Goal: Complete application form

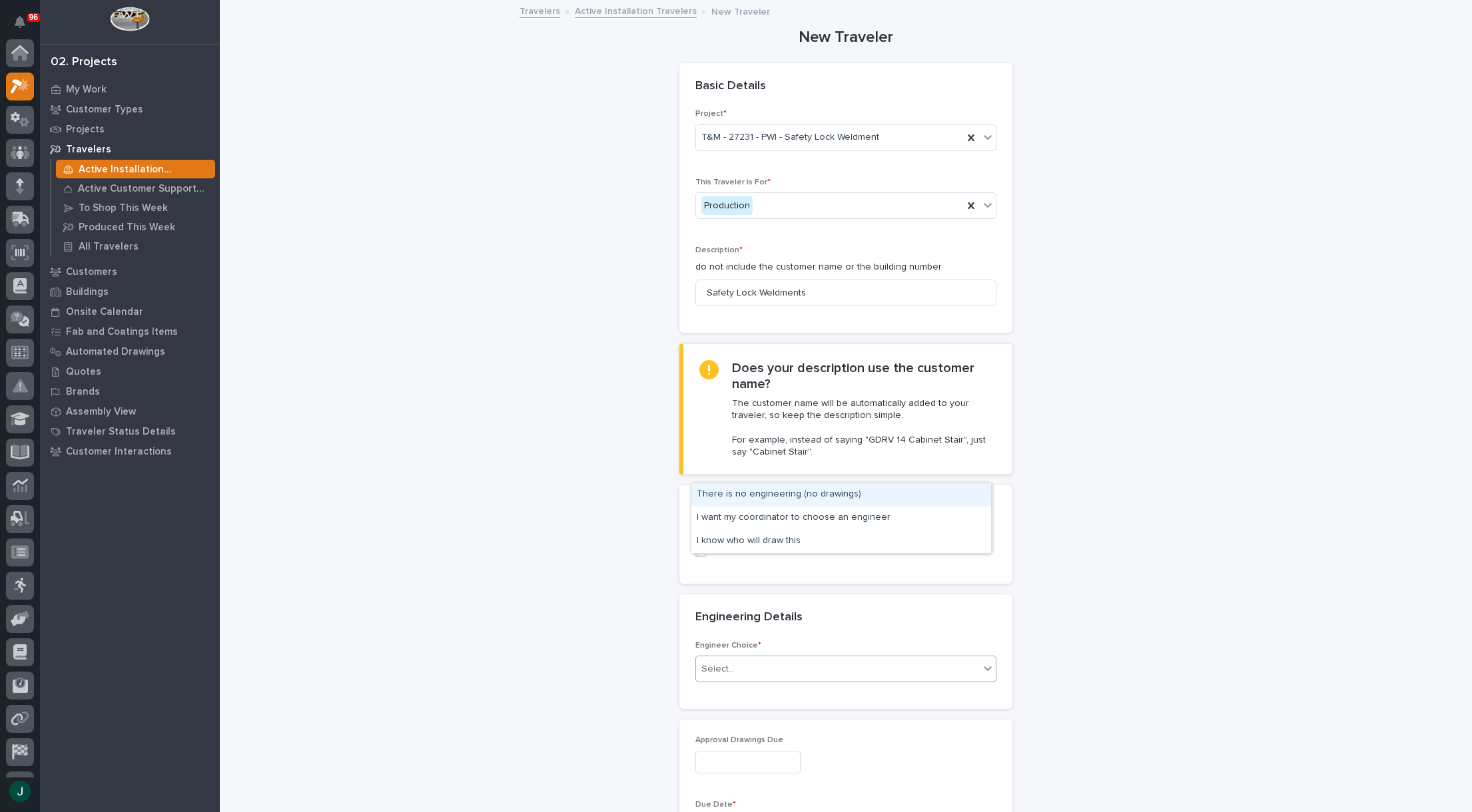
scroll to position [33, 0]
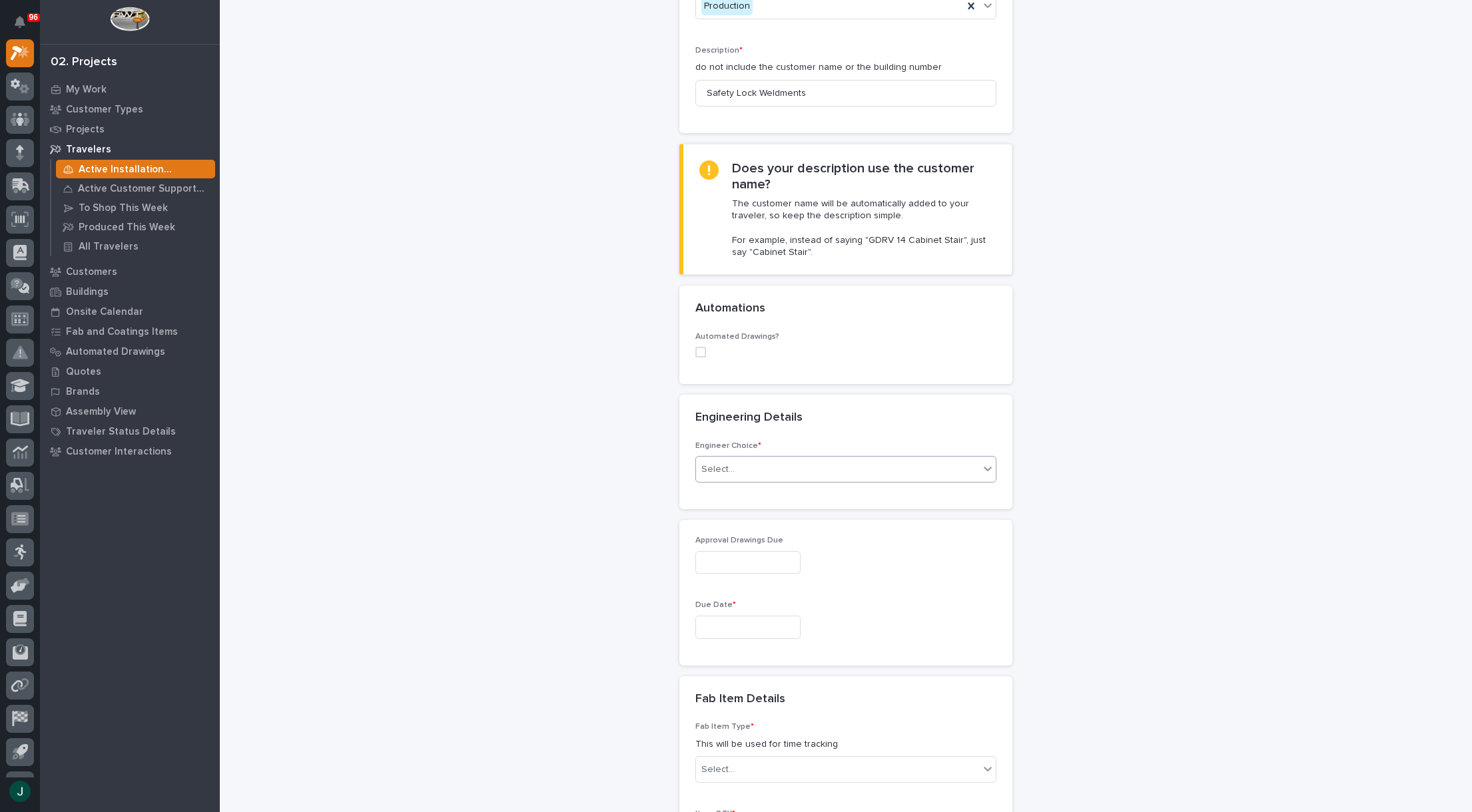
click at [764, 462] on div "Select..." at bounding box center [837, 470] width 283 height 22
click at [776, 540] on div "I know who will draw this" at bounding box center [841, 542] width 299 height 23
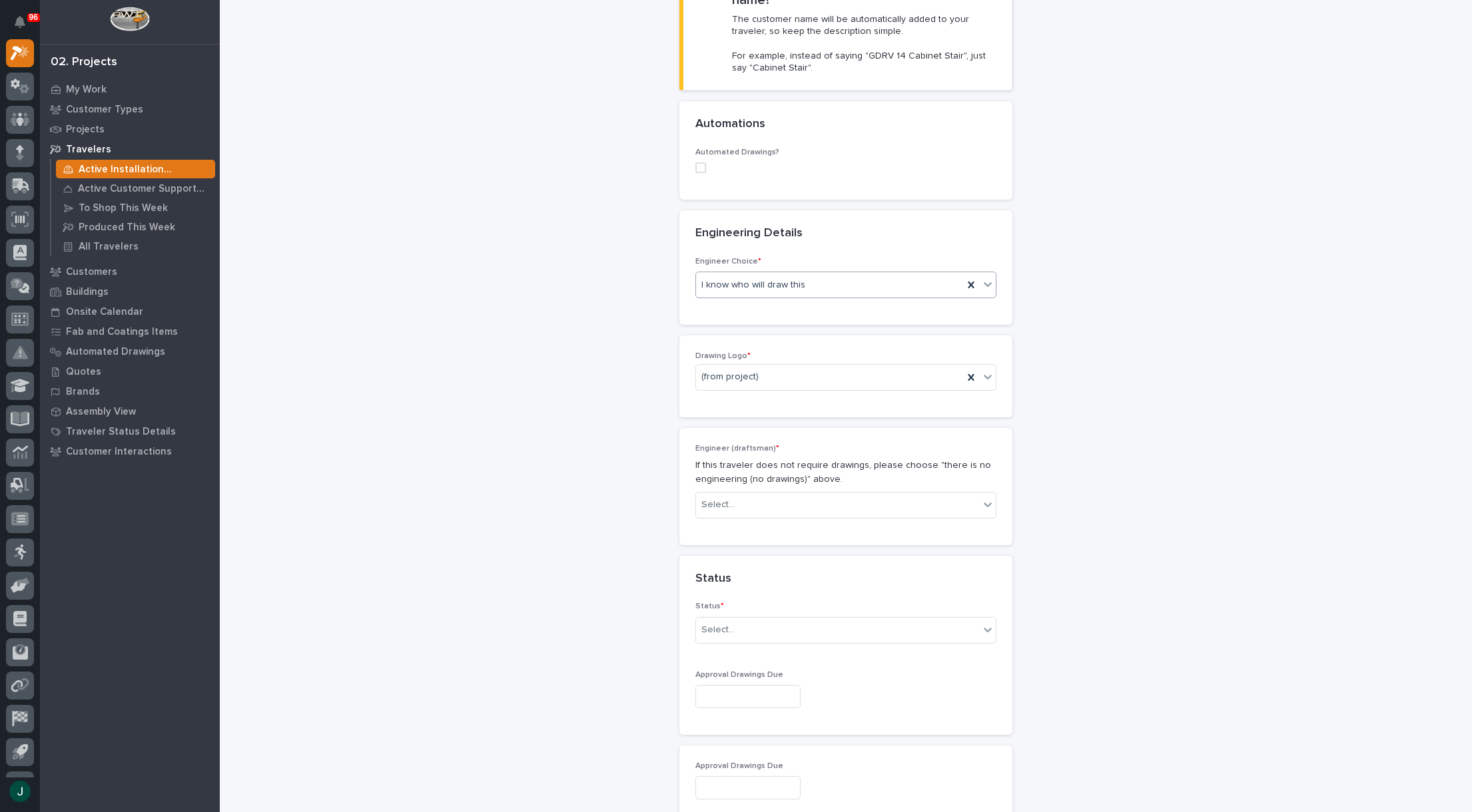
scroll to position [405, 0]
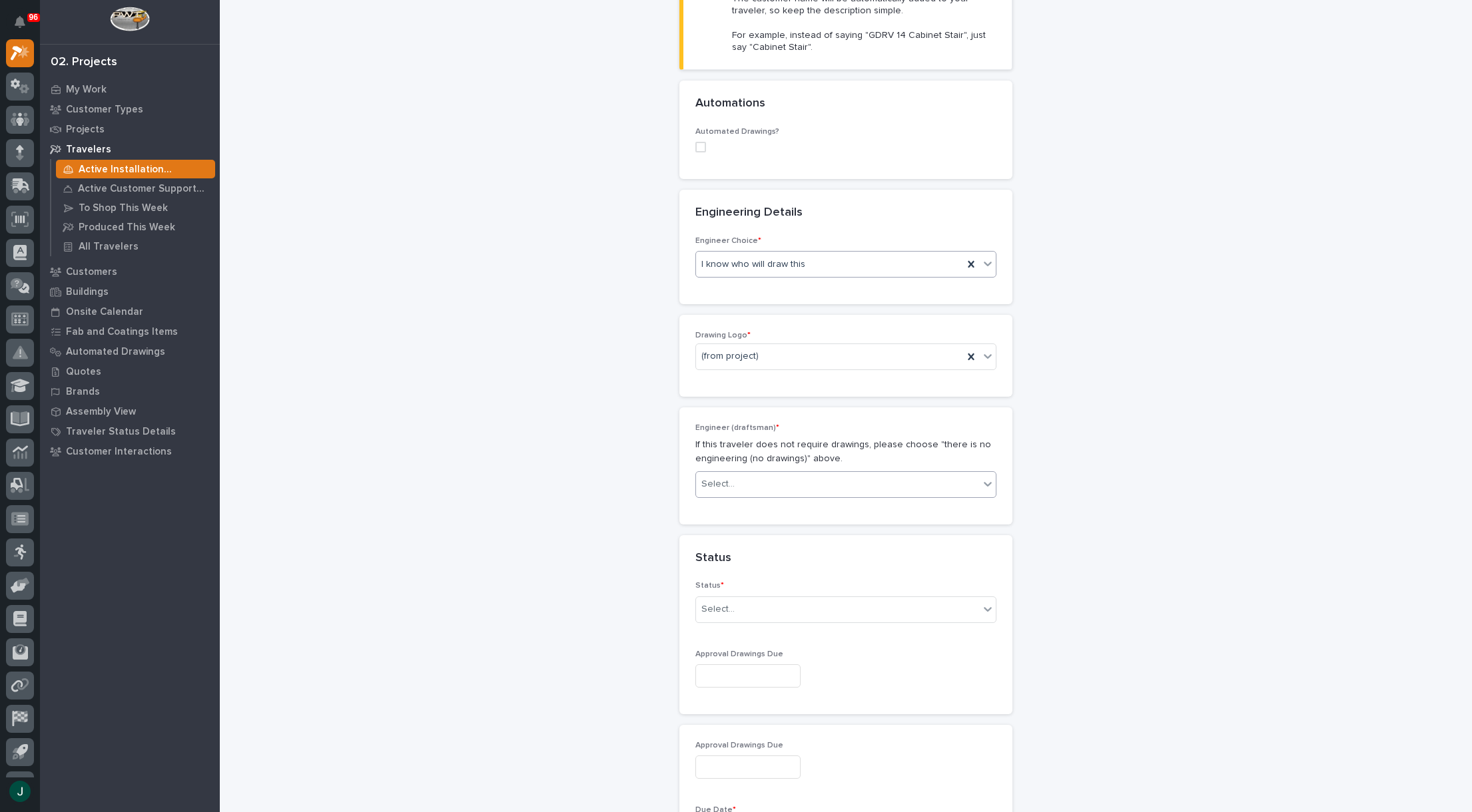
click at [750, 483] on div "Select..." at bounding box center [837, 484] width 283 height 22
type input "****"
click at [731, 506] on div "[PERSON_NAME]" at bounding box center [841, 510] width 299 height 23
click at [834, 612] on div "Select..." at bounding box center [837, 610] width 283 height 22
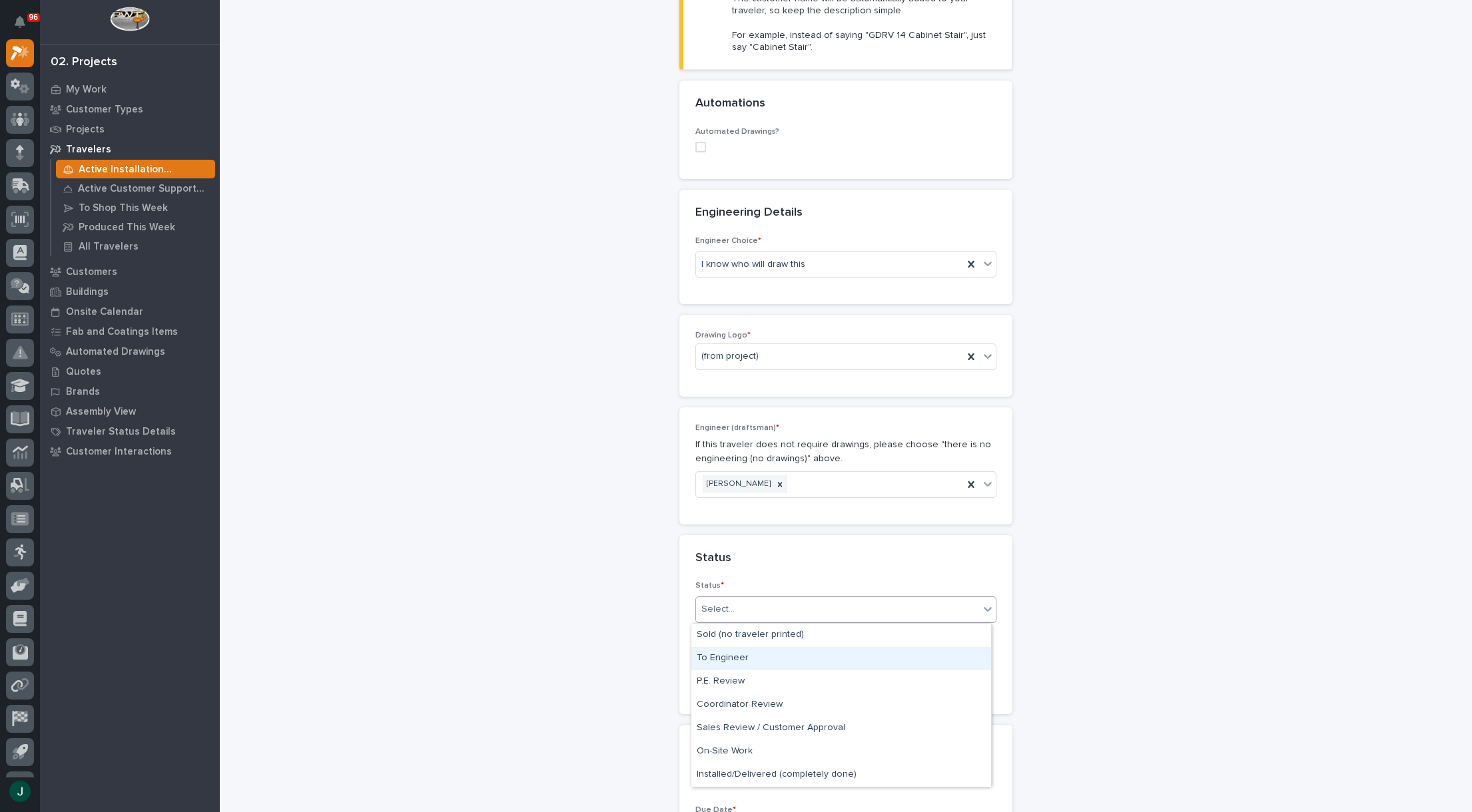
click at [758, 659] on div "To Engineer" at bounding box center [841, 659] width 299 height 23
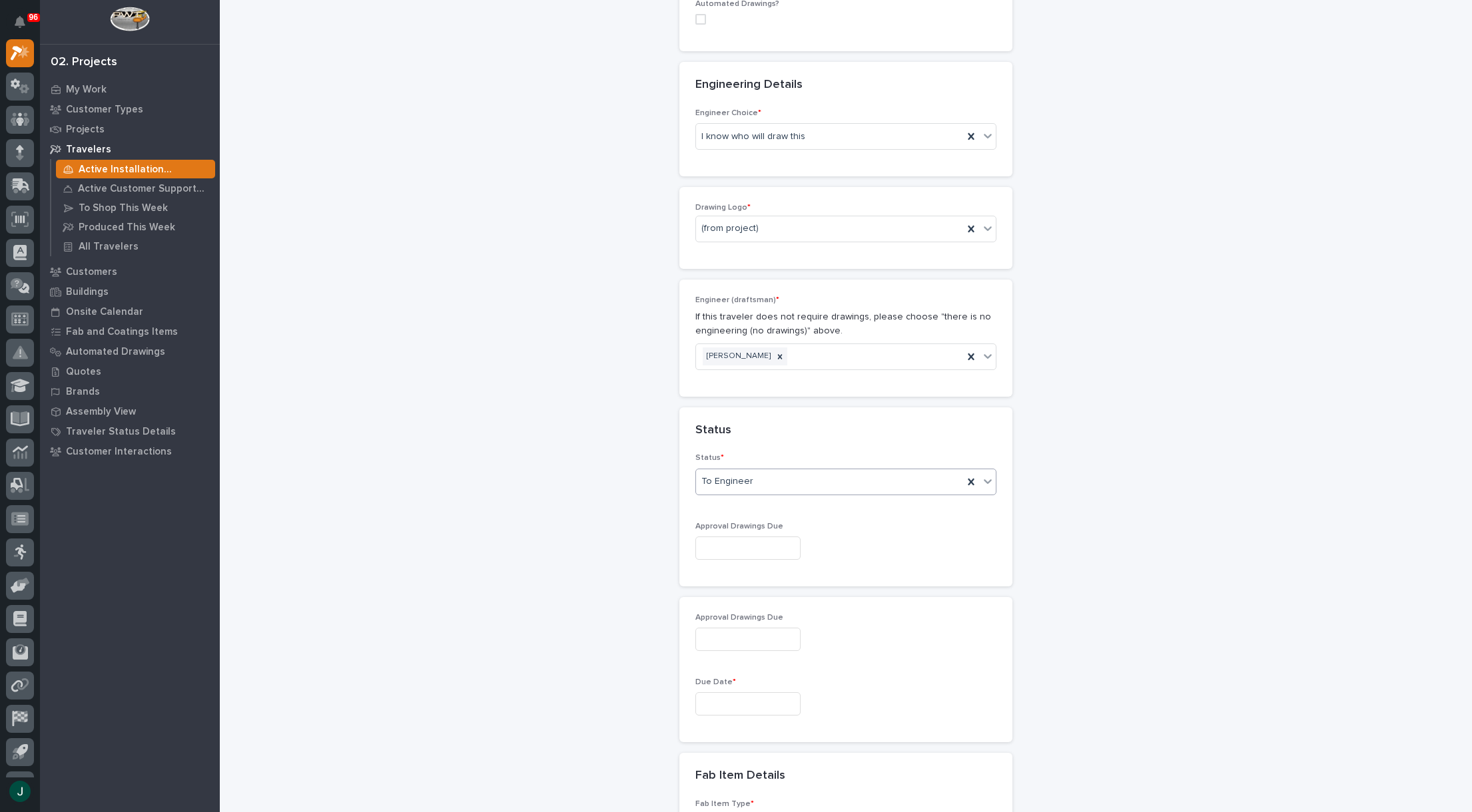
scroll to position [538, 0]
click at [725, 545] on input "text" at bounding box center [748, 543] width 105 height 23
click at [757, 429] on div "18" at bounding box center [757, 434] width 18 height 18
type input "**********"
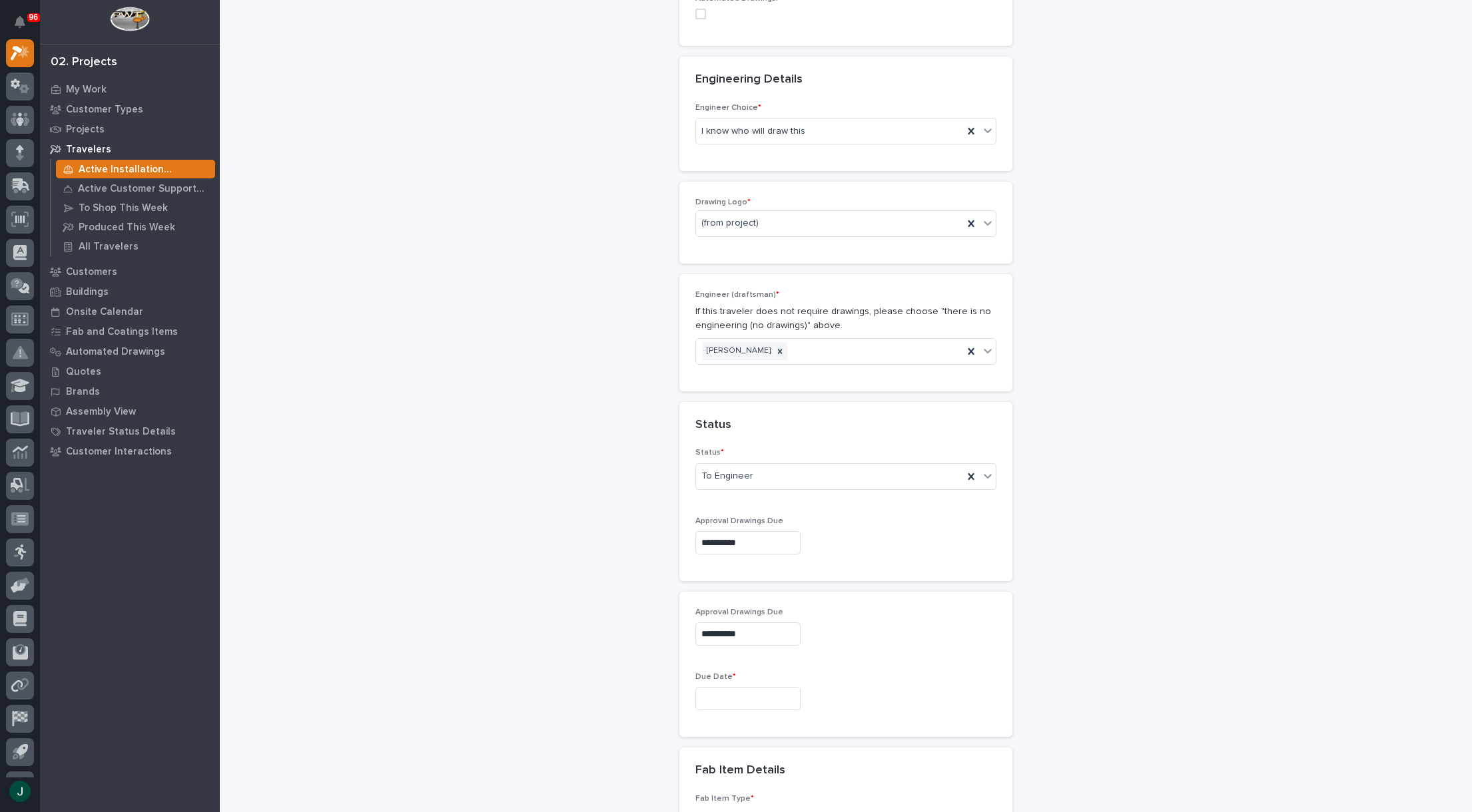
scroll to position [671, 0]
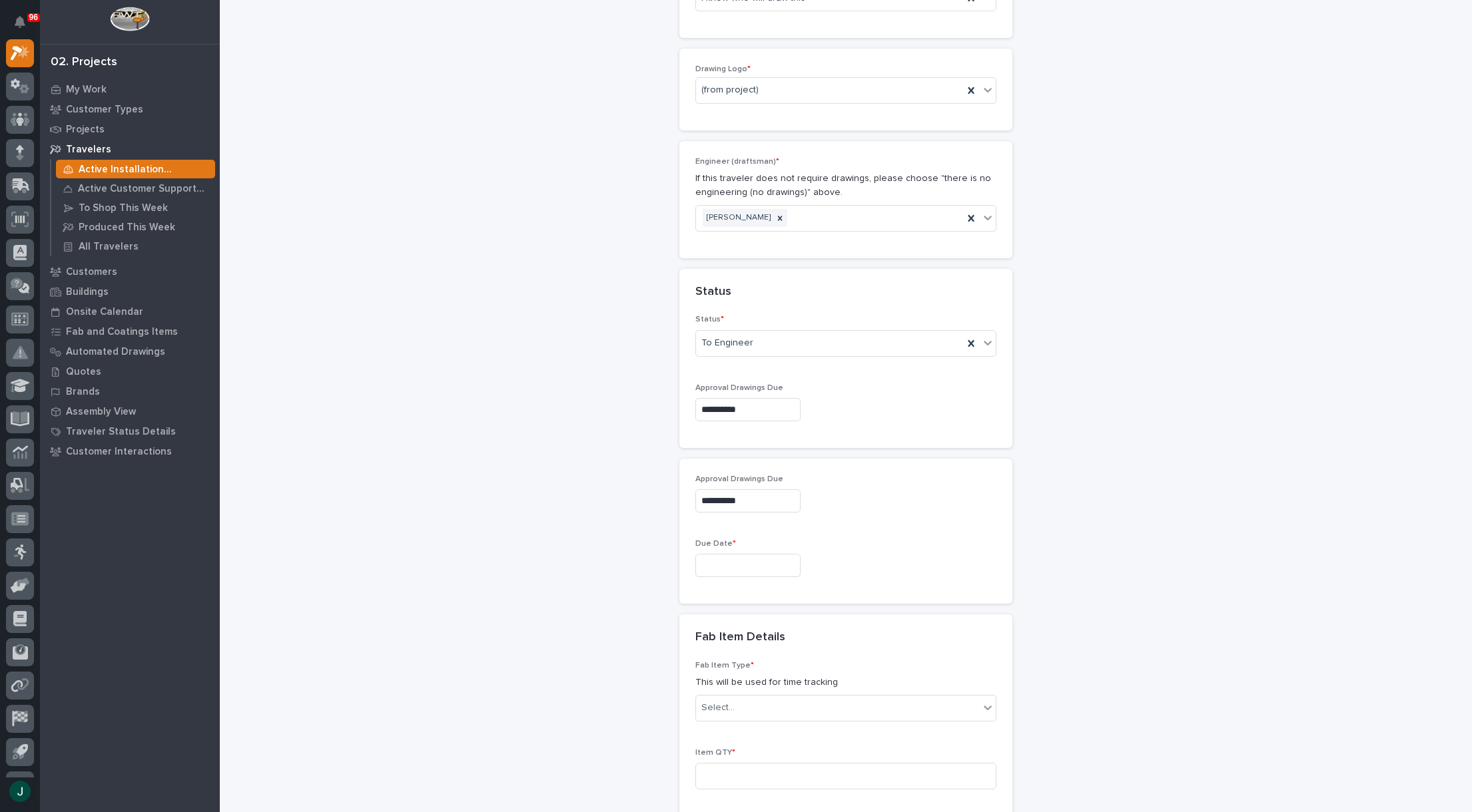
click at [740, 558] on input "text" at bounding box center [748, 565] width 105 height 23
click at [777, 500] on div "3" at bounding box center [779, 500] width 18 height 18
type input "**********"
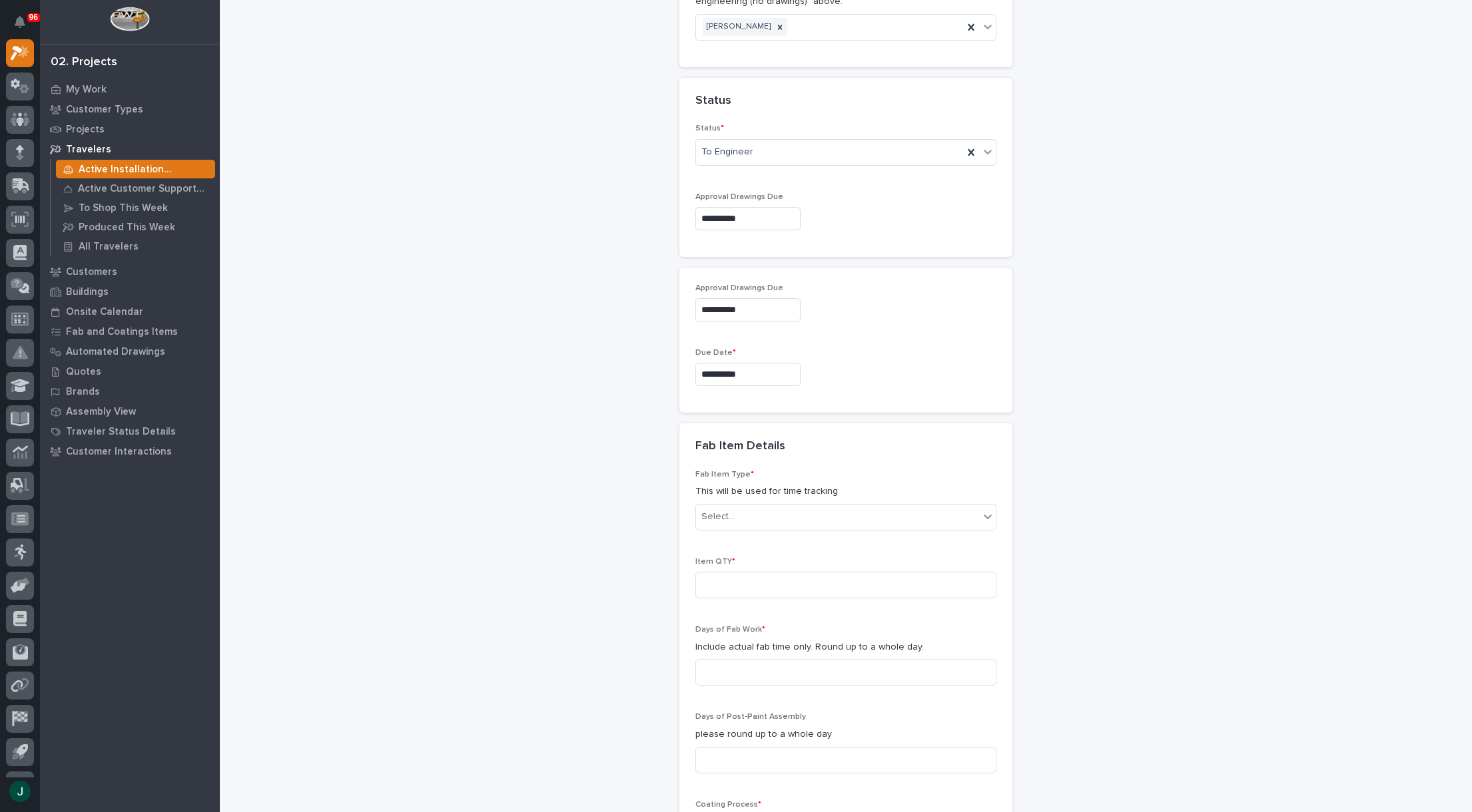
scroll to position [871, 0]
click at [861, 510] on div "Select..." at bounding box center [837, 509] width 283 height 22
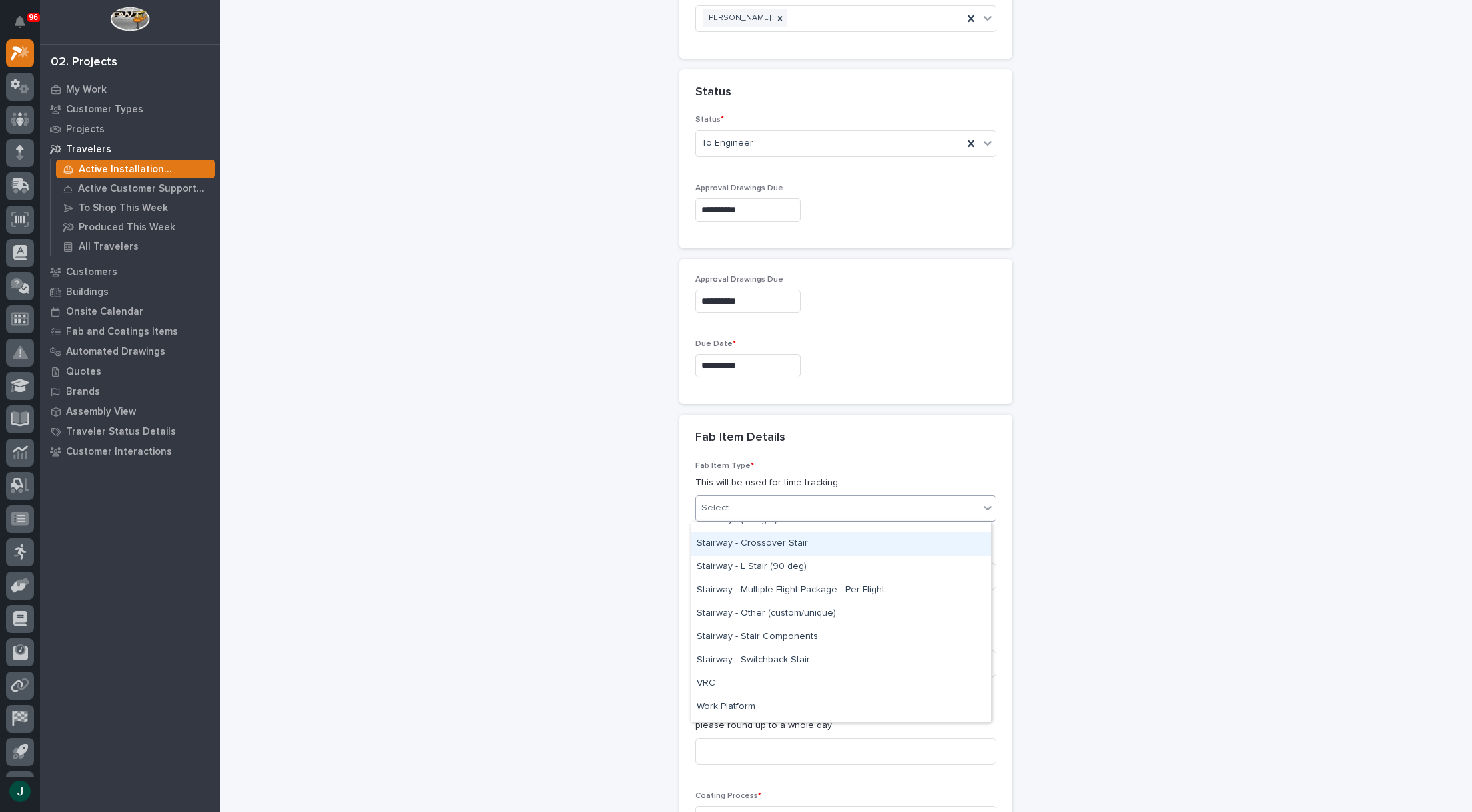
scroll to position [849, 0]
click at [794, 616] on div "VRC" at bounding box center [841, 618] width 299 height 23
click at [796, 578] on input at bounding box center [846, 576] width 301 height 27
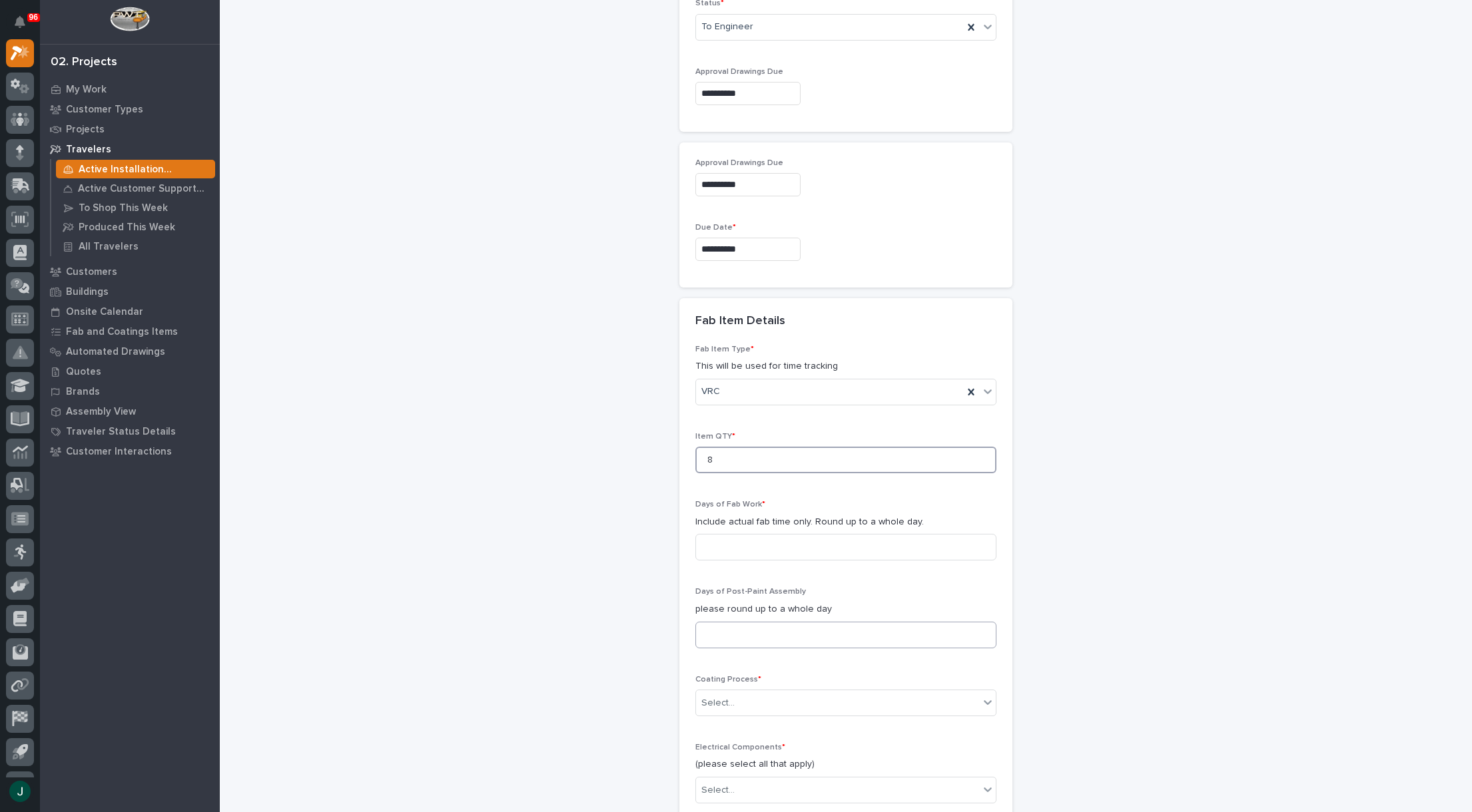
scroll to position [1004, 0]
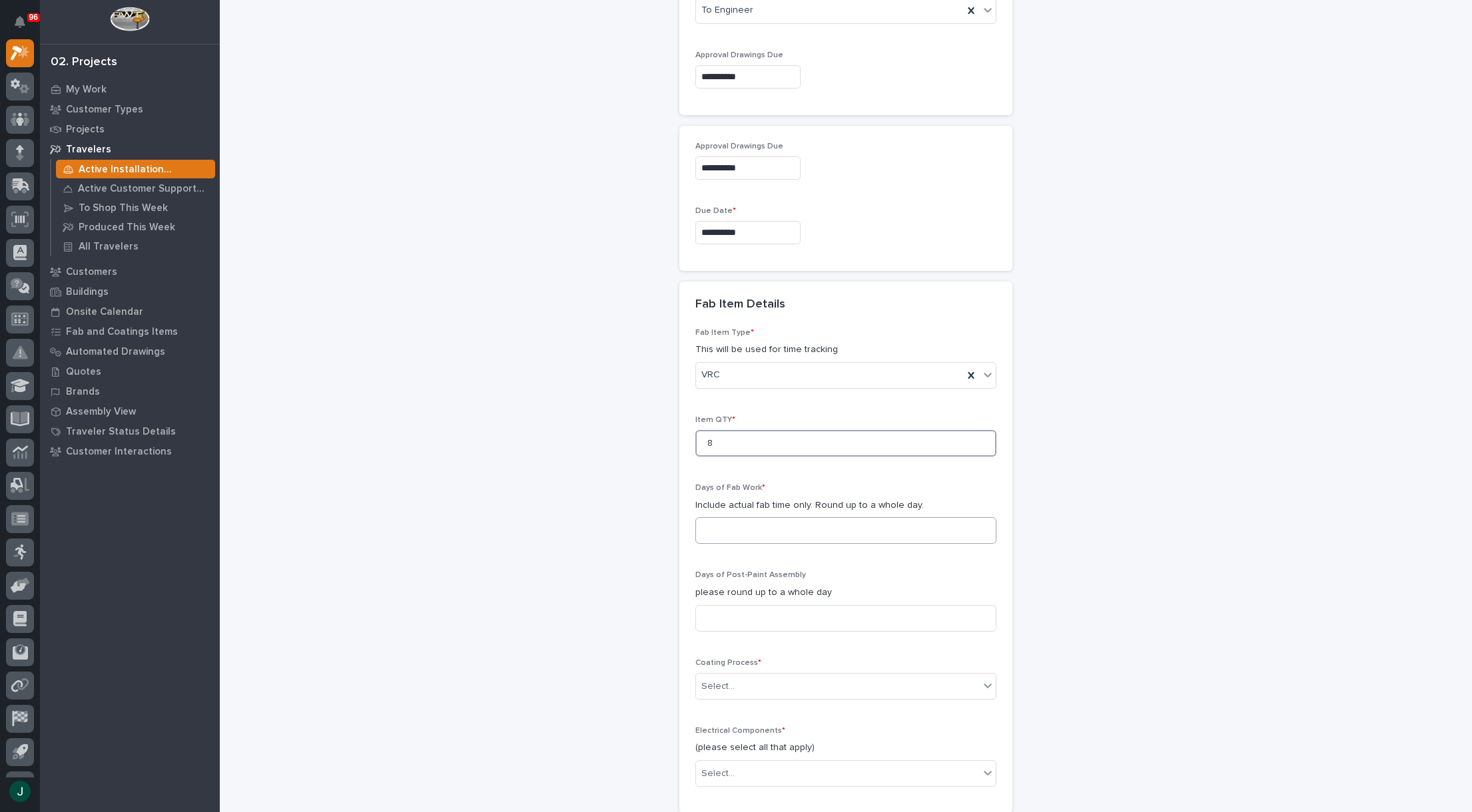
type input "8"
click at [752, 535] on input at bounding box center [846, 530] width 301 height 27
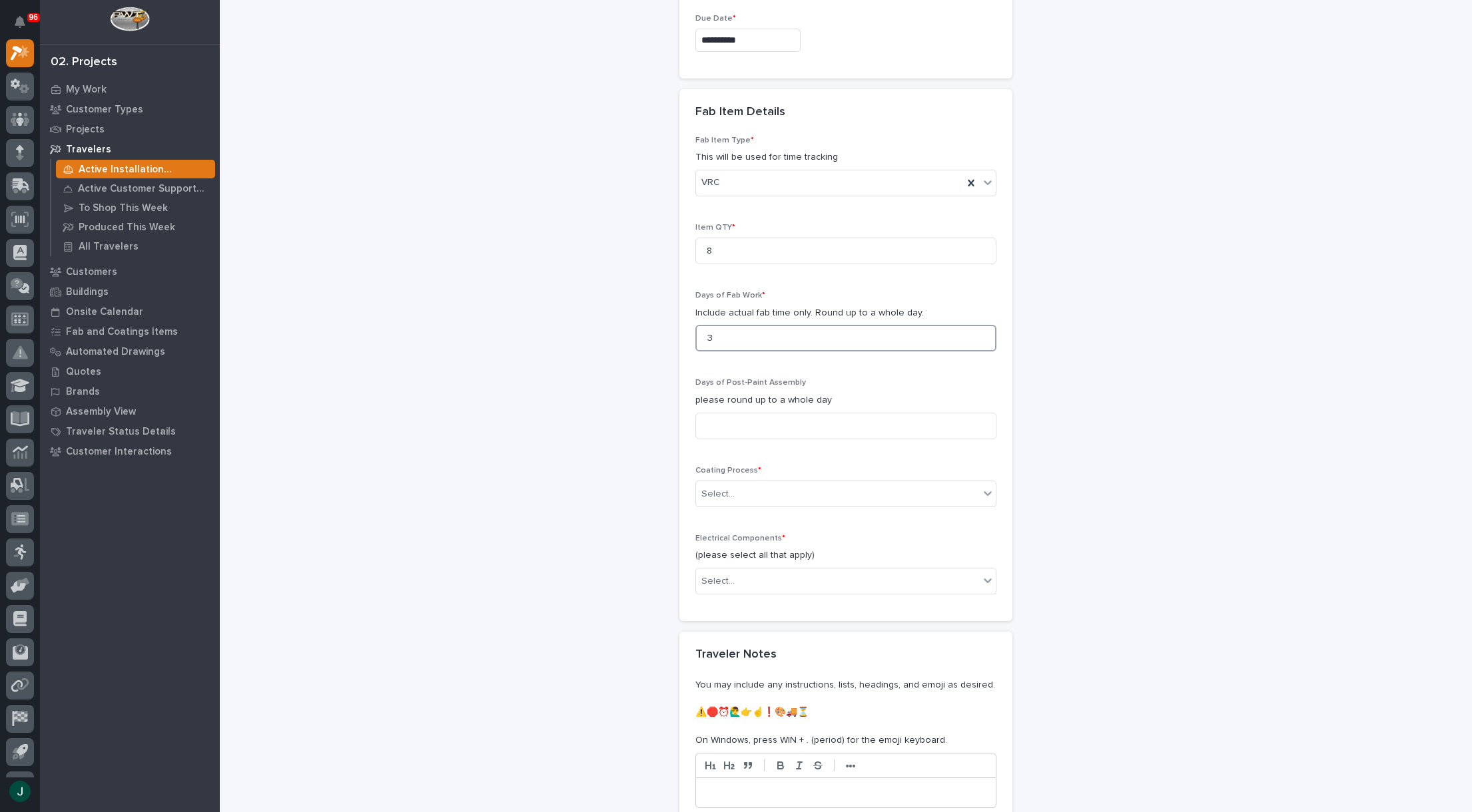
scroll to position [1204, 0]
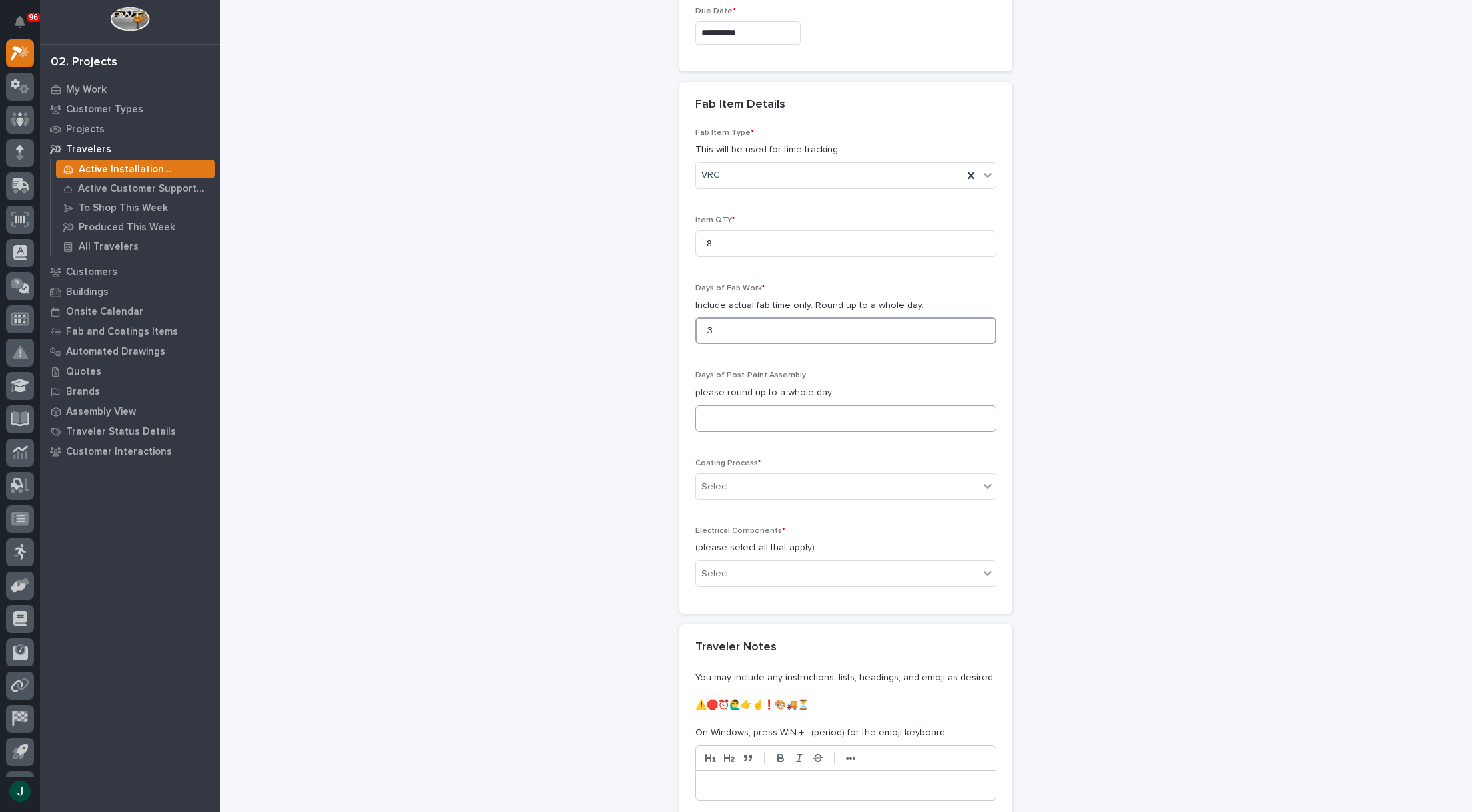
type input "3"
click at [734, 422] on input at bounding box center [846, 419] width 301 height 27
type input "1"
click at [758, 484] on div "Select..." at bounding box center [837, 487] width 283 height 22
click at [754, 532] on div "In-House Paint/Powder" at bounding box center [841, 536] width 299 height 23
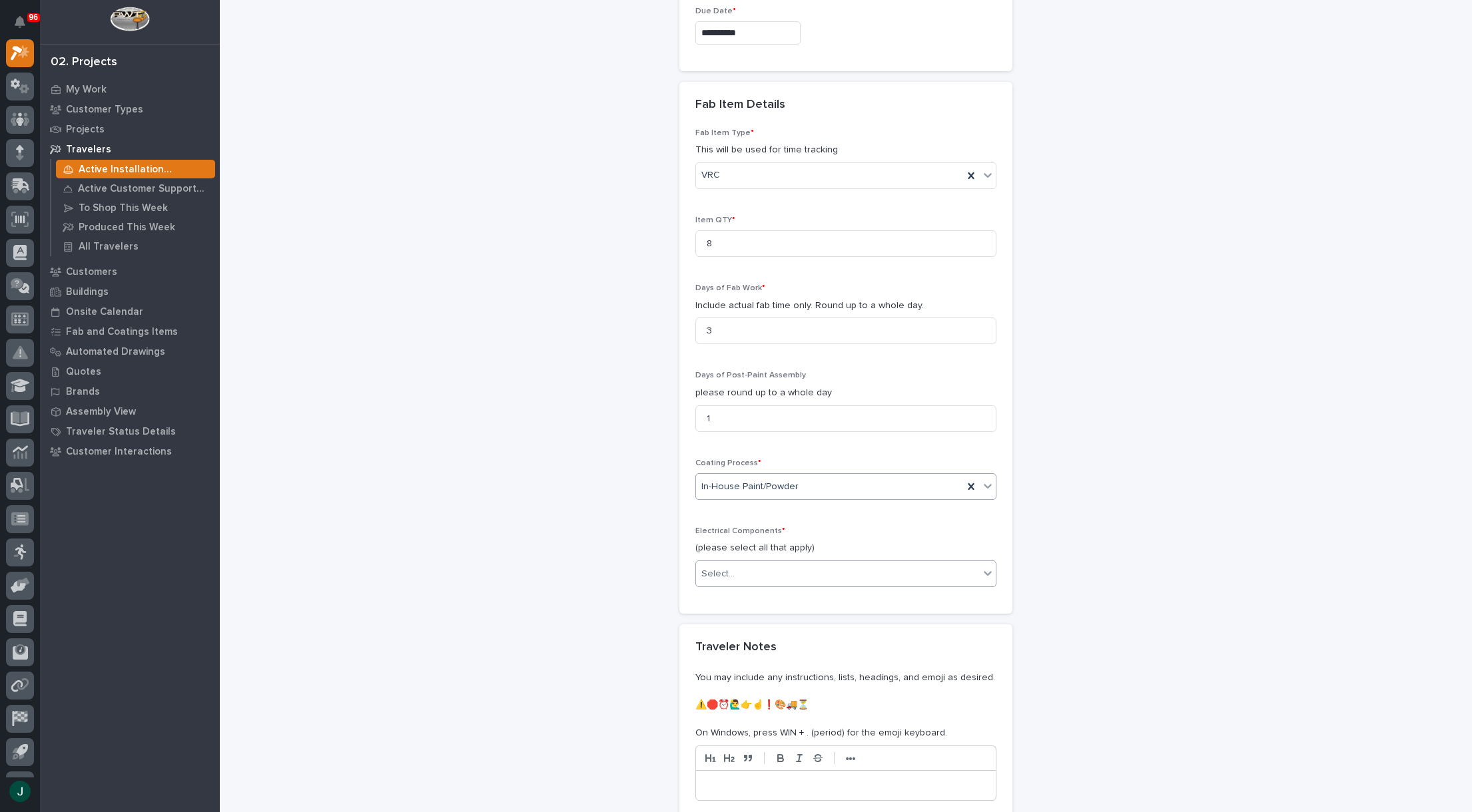
click at [832, 570] on div "Select..." at bounding box center [837, 574] width 283 height 22
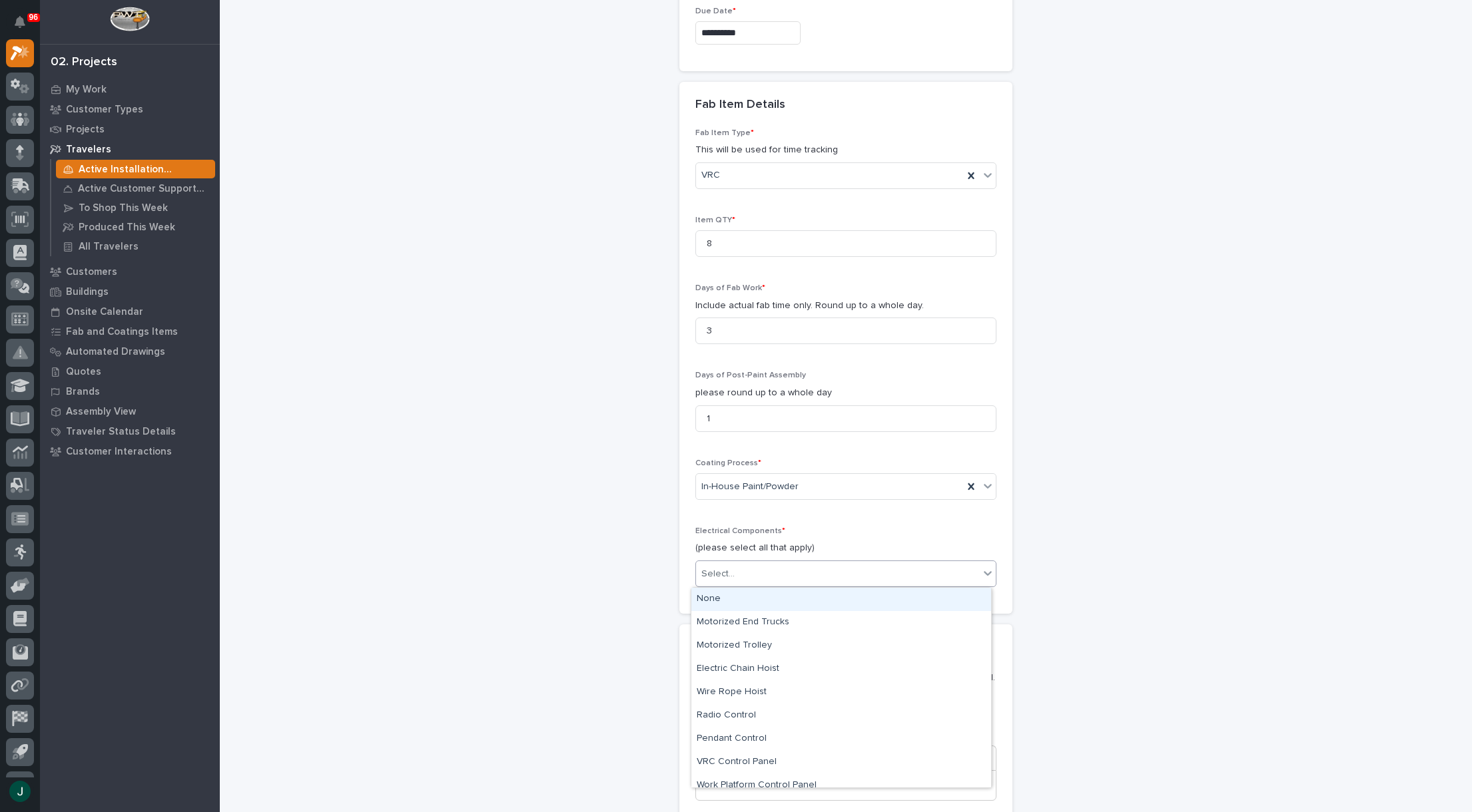
click at [784, 599] on div "None" at bounding box center [841, 600] width 299 height 23
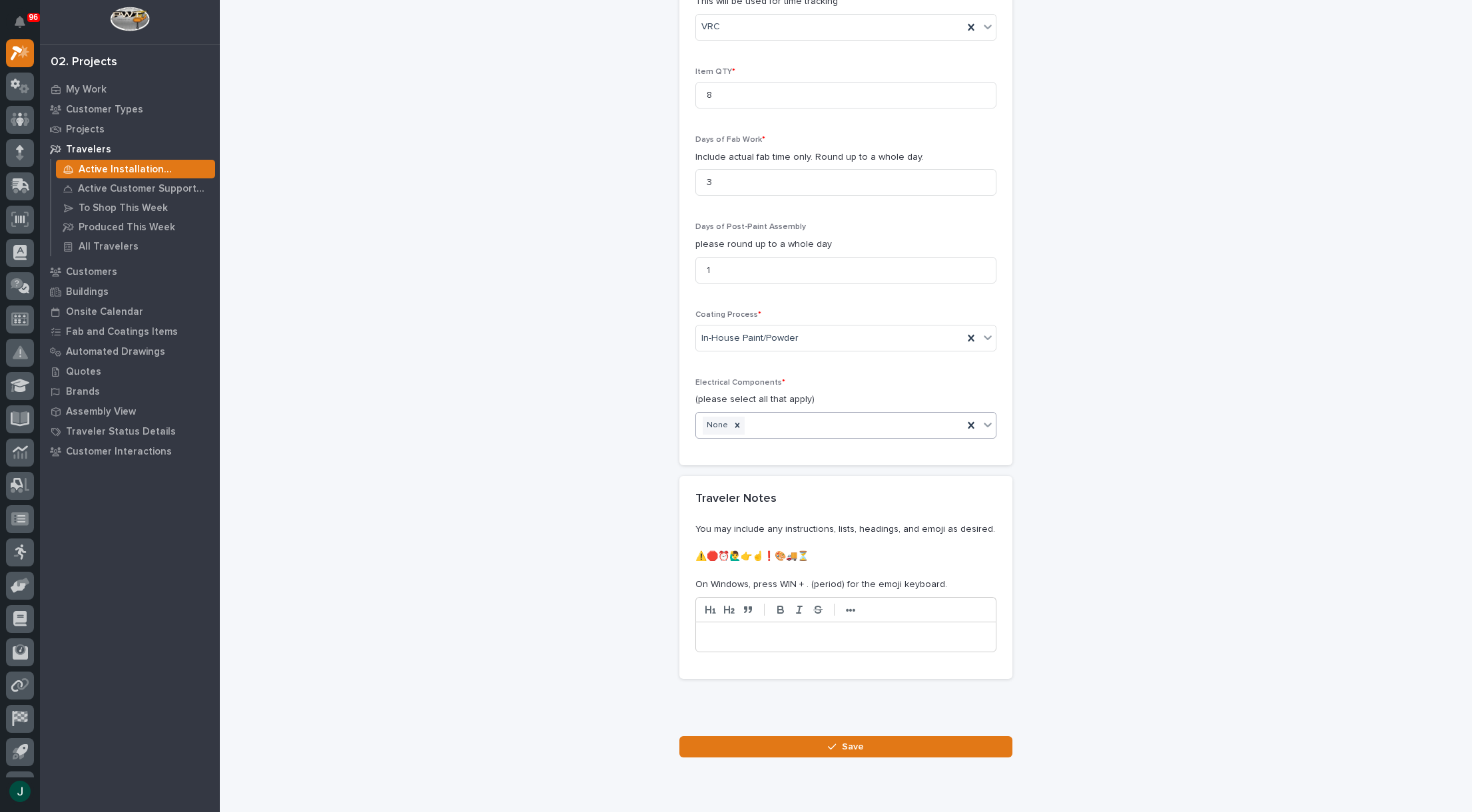
scroll to position [1401, 0]
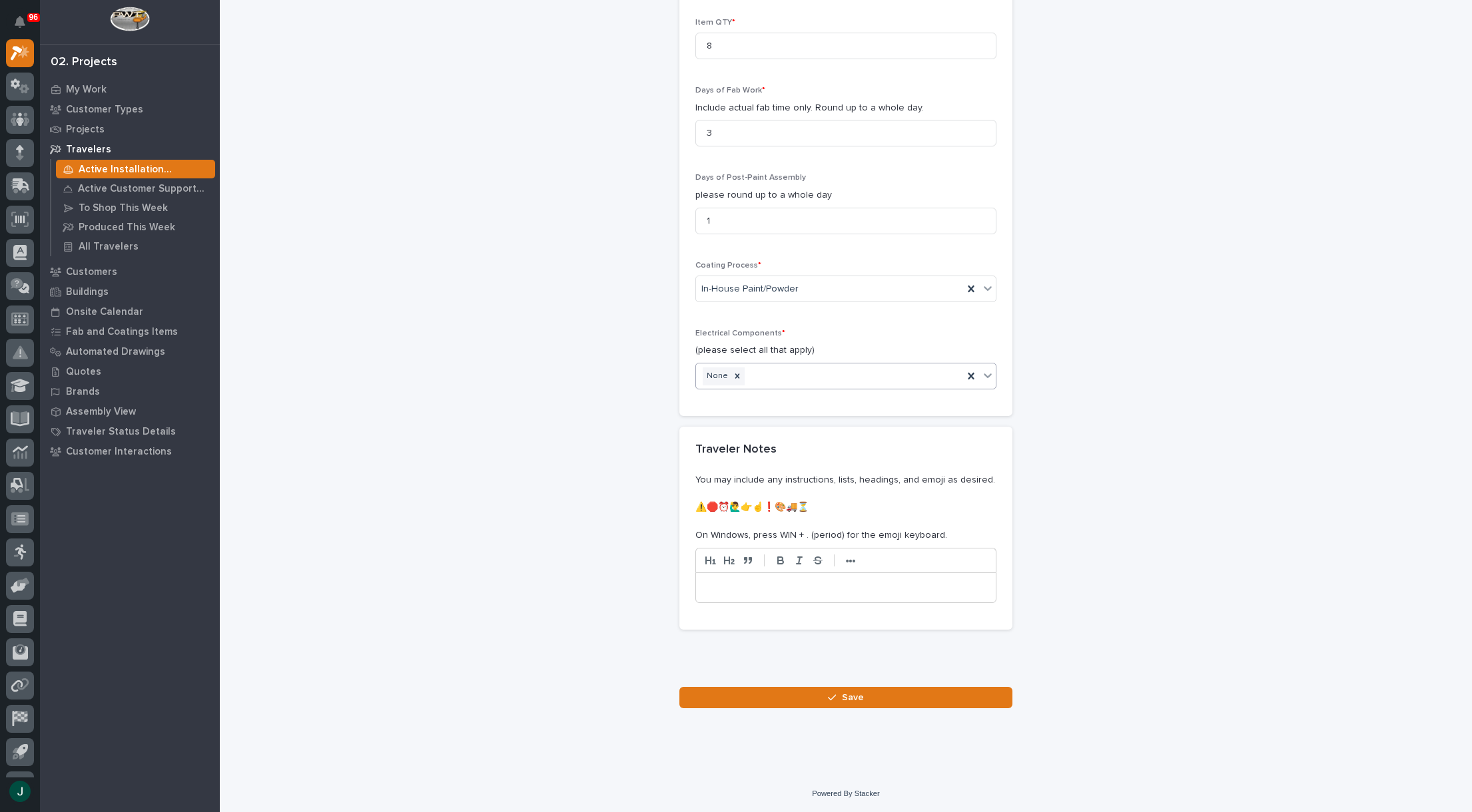
click at [734, 585] on p at bounding box center [846, 587] width 280 height 13
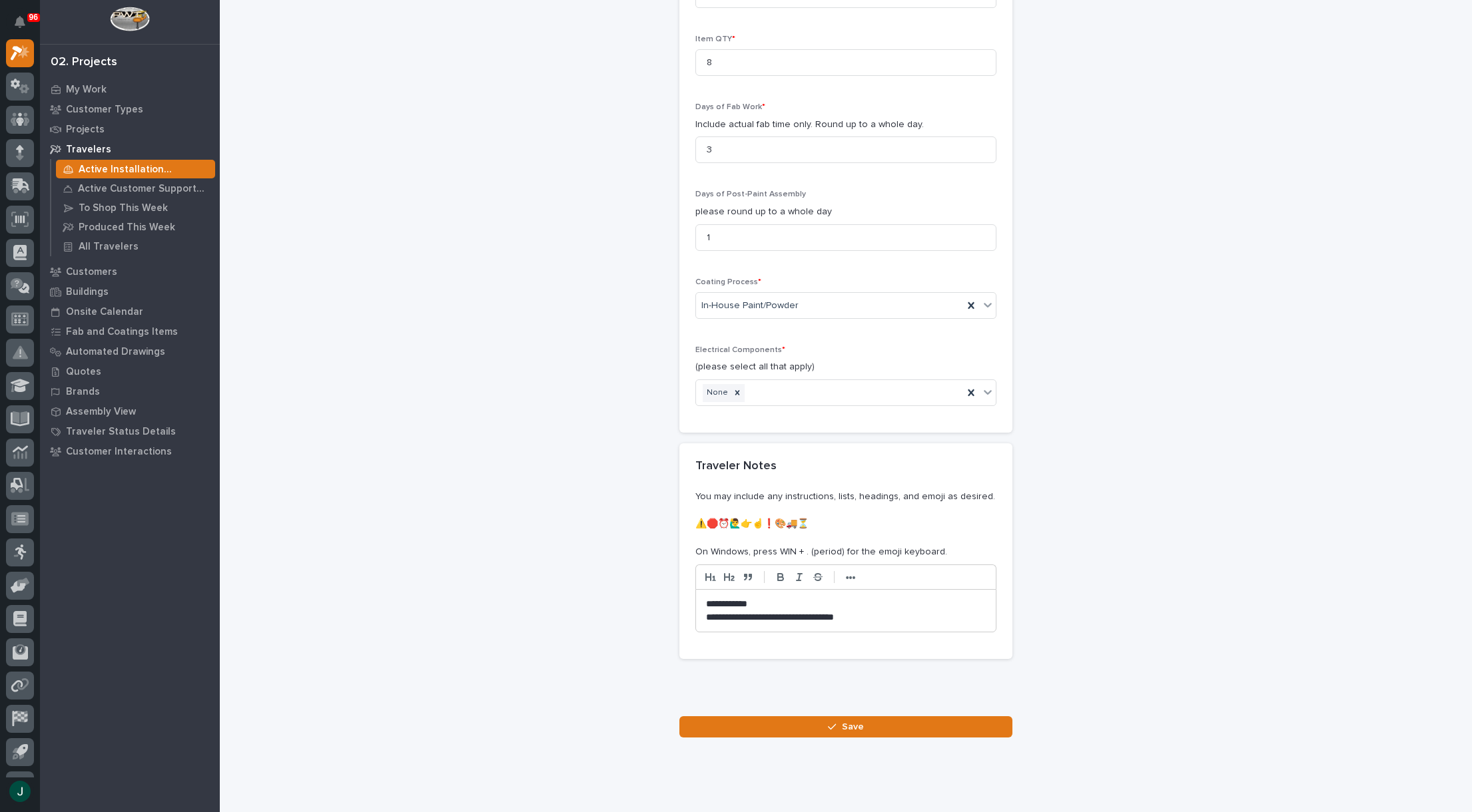
scroll to position [1415, 0]
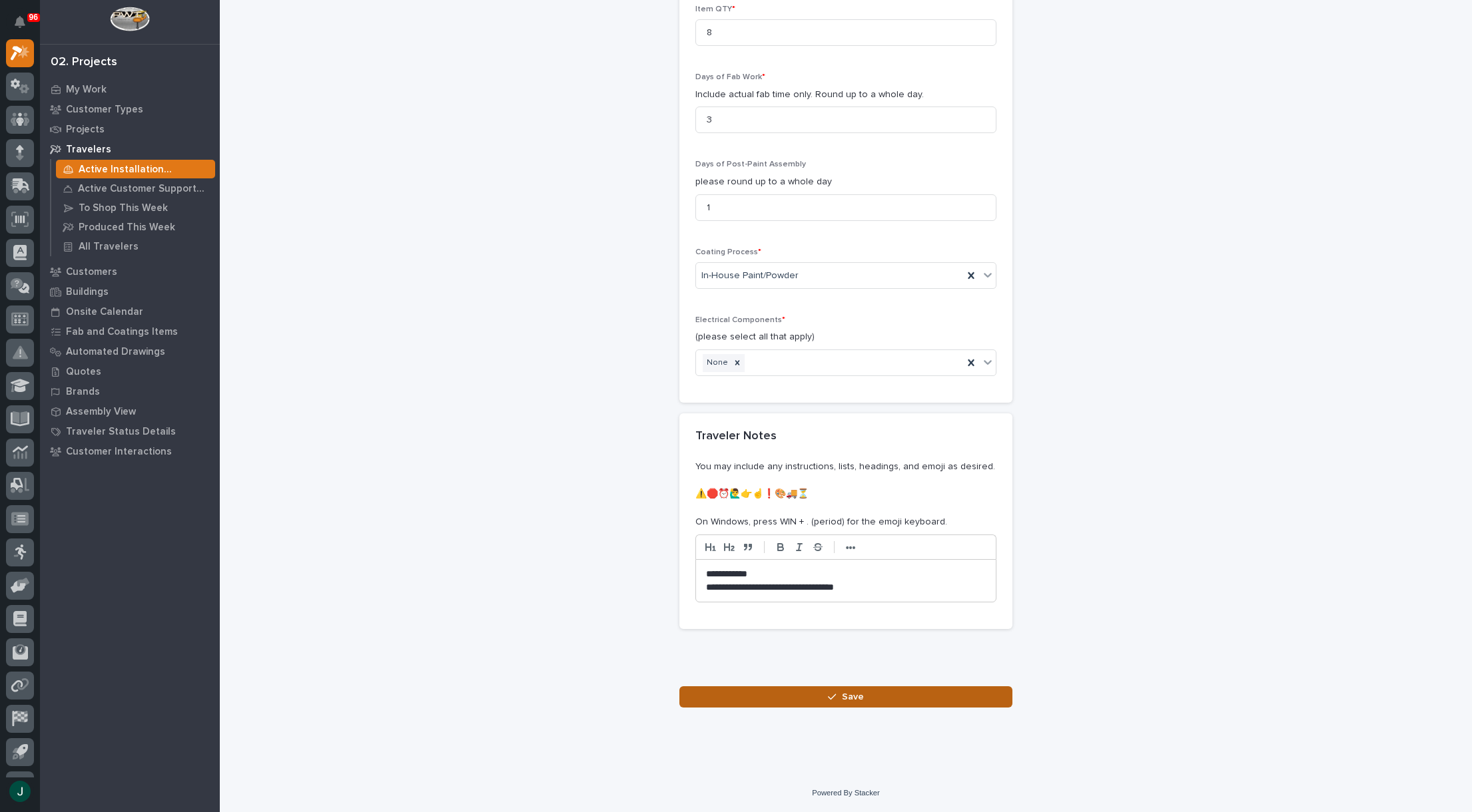
click at [917, 699] on button "Save" at bounding box center [846, 697] width 333 height 21
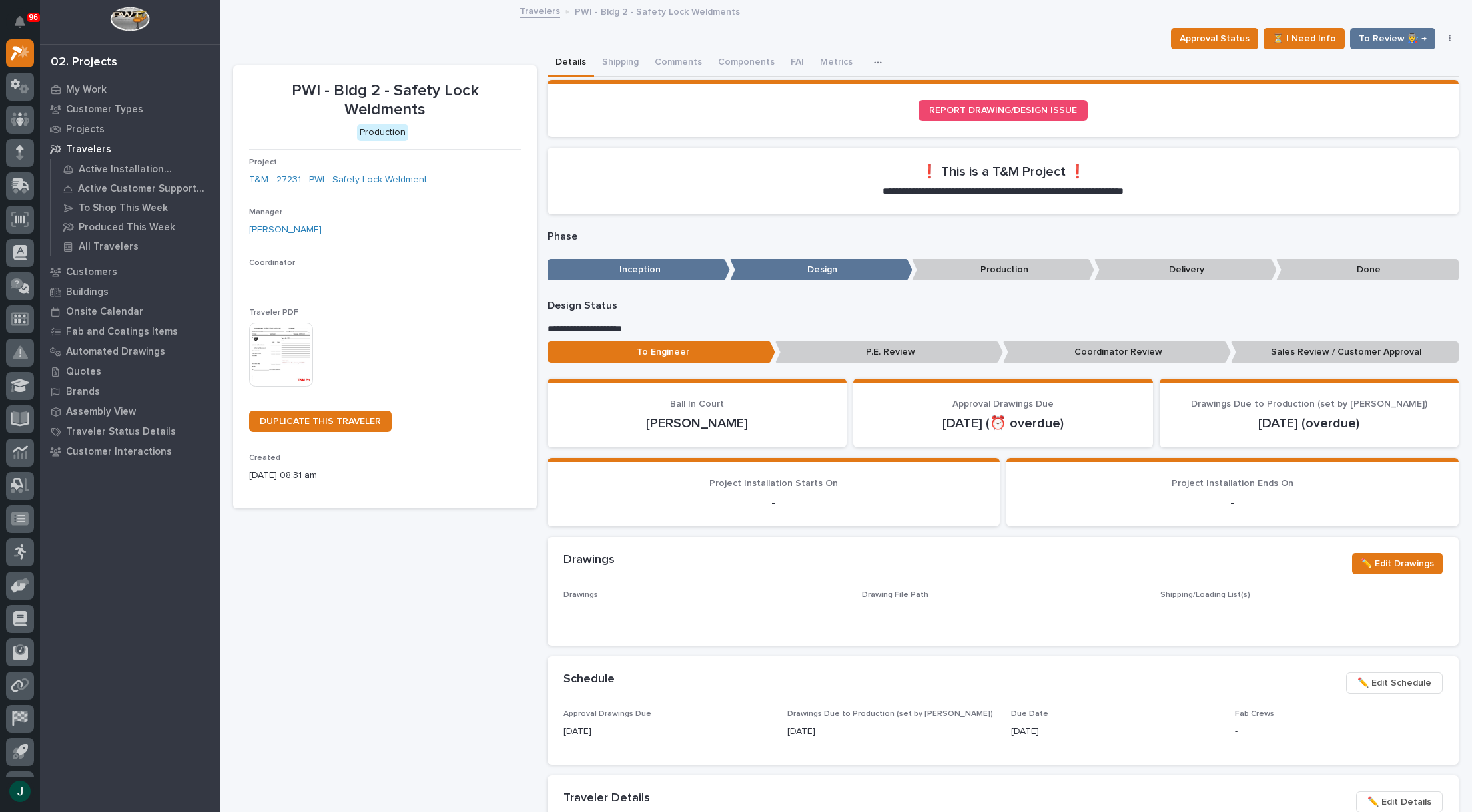
click at [296, 330] on img at bounding box center [281, 355] width 64 height 64
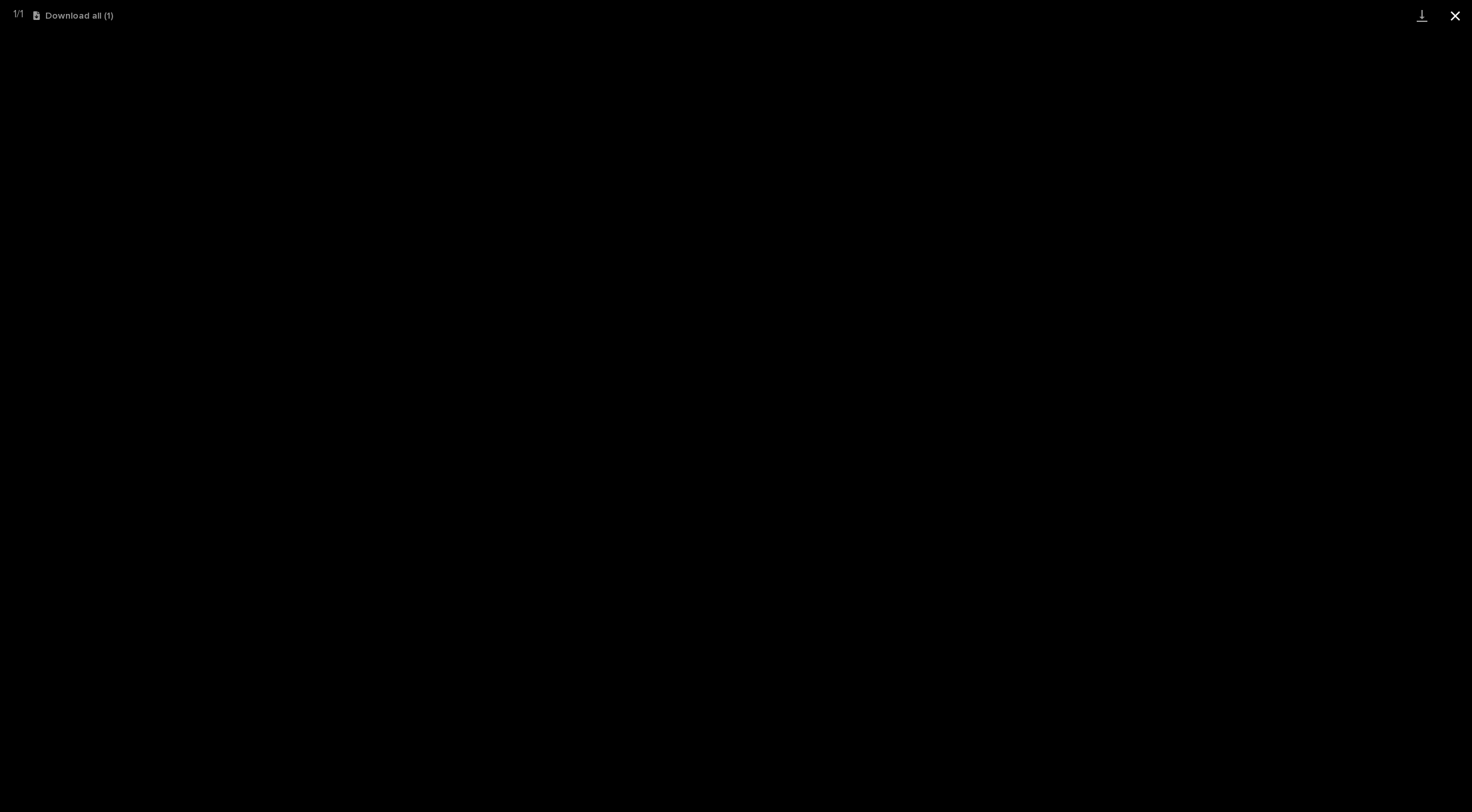
click at [1451, 11] on button "Close gallery" at bounding box center [1455, 15] width 33 height 31
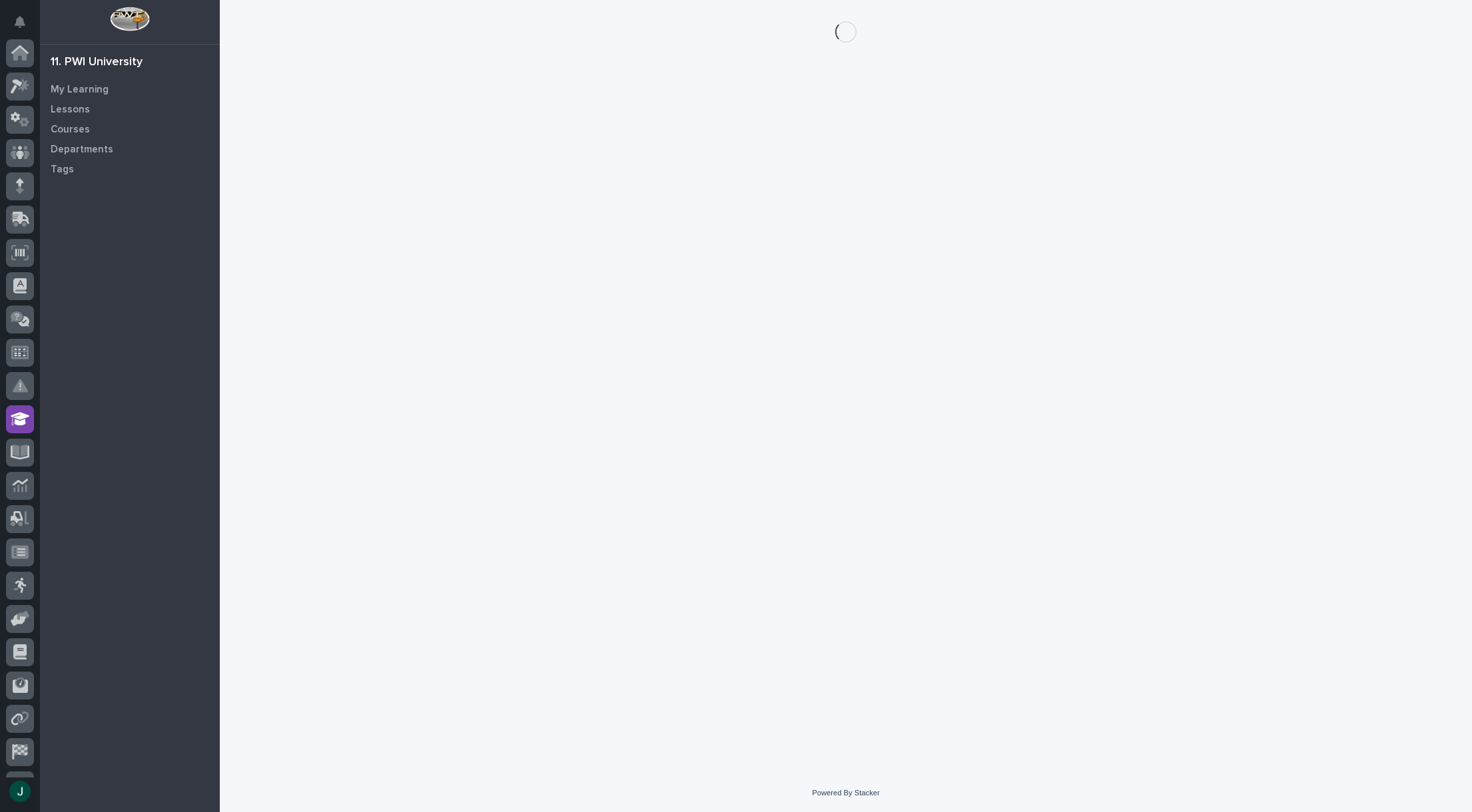
scroll to position [94, 0]
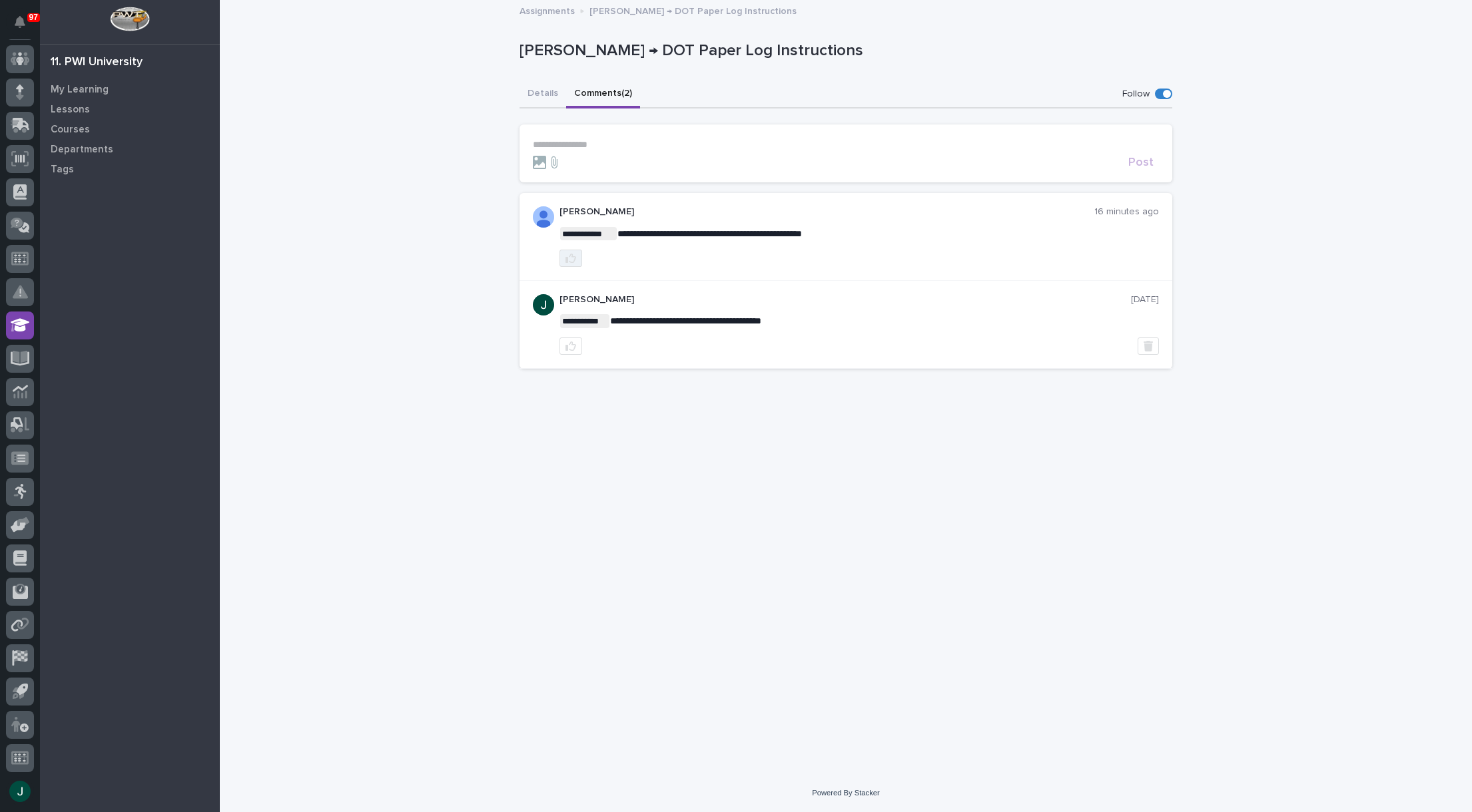
click at [570, 261] on icon "button" at bounding box center [570, 258] width 10 height 10
